Goal: Task Accomplishment & Management: Manage account settings

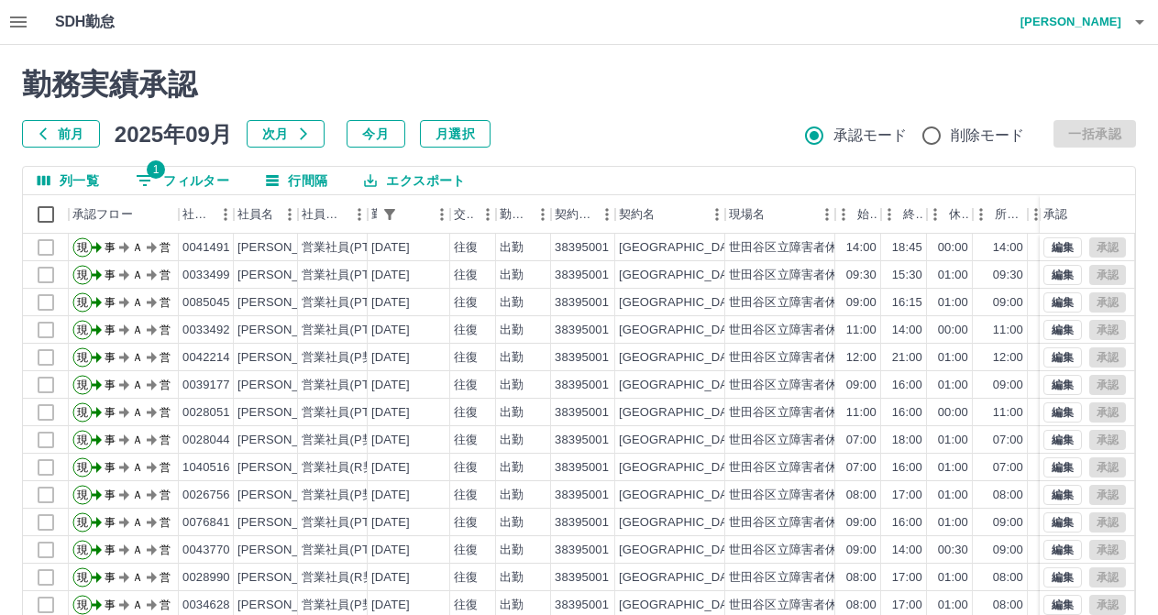
scroll to position [68, 0]
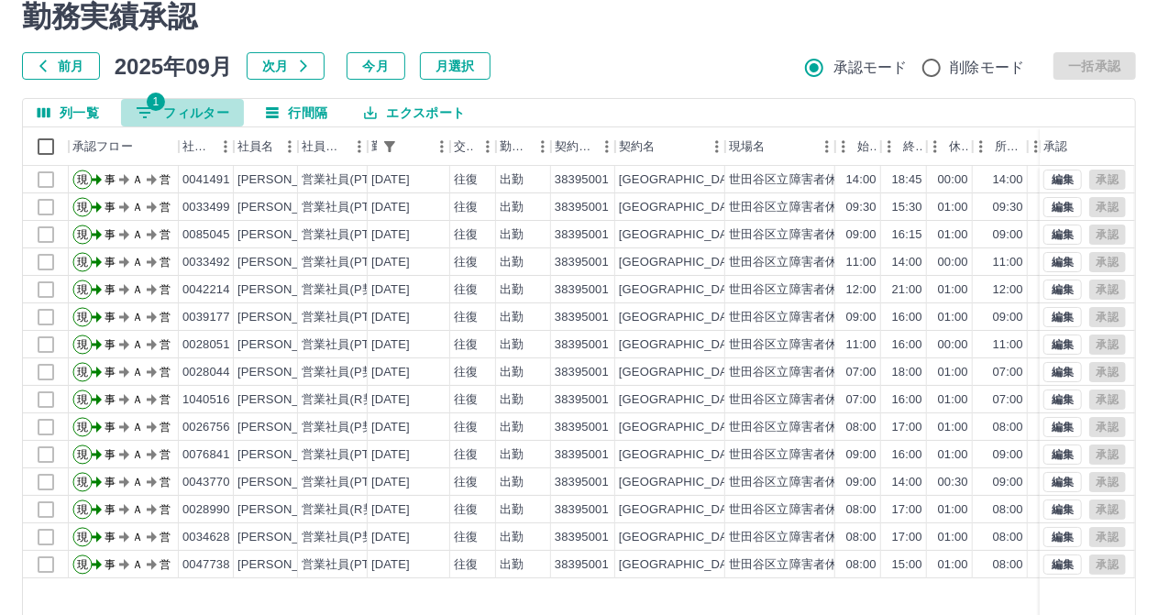
click at [222, 108] on button "1 フィルター" at bounding box center [182, 113] width 123 height 28
select select "**********"
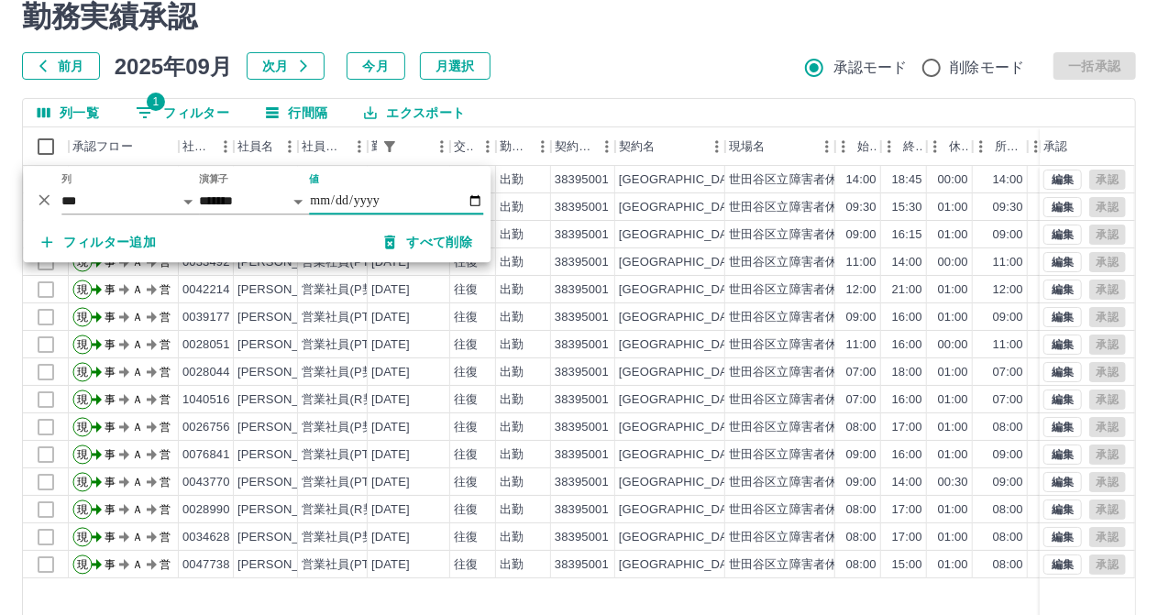
click at [736, 36] on div "勤務実績承認 前月 2025年09月 次月 今月 月選択 承認モード 削除モード 一括承認" at bounding box center [579, 39] width 1114 height 81
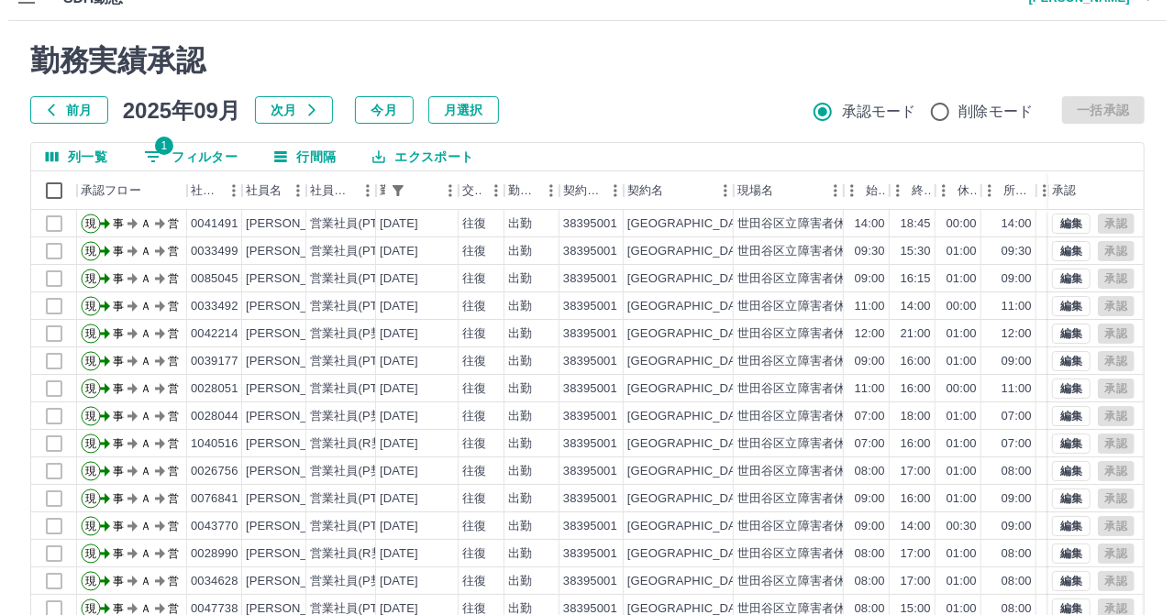
scroll to position [0, 0]
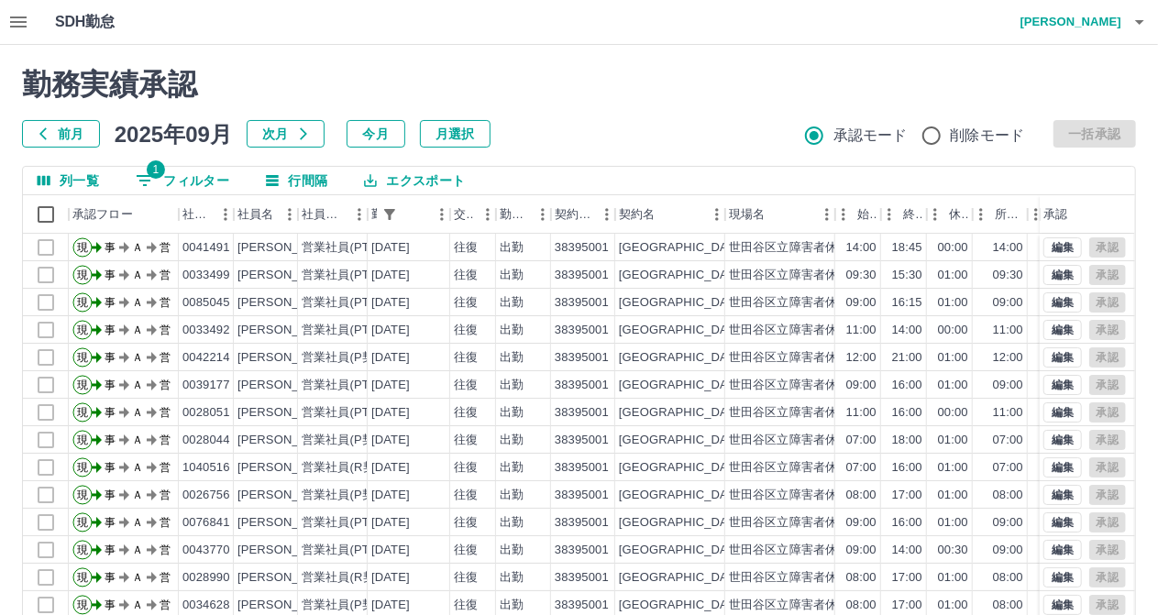
click at [1078, 11] on h4 "塚元　真彦" at bounding box center [1067, 22] width 110 height 44
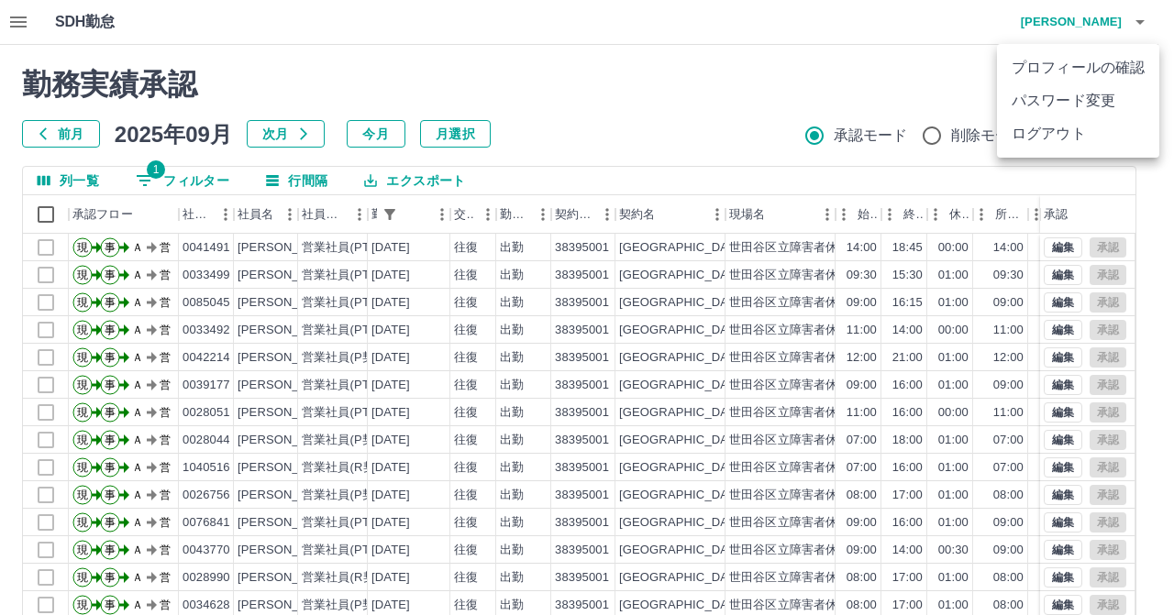
click at [1051, 141] on li "ログアウト" at bounding box center [1078, 133] width 162 height 33
